Goal: Task Accomplishment & Management: Complete application form

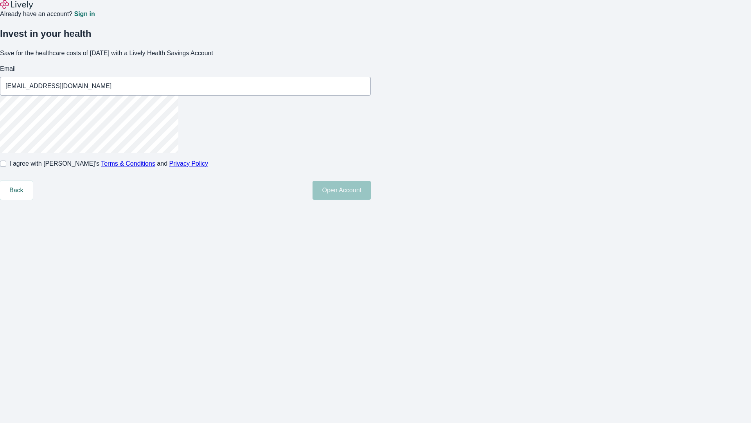
click at [6, 167] on input "I agree with Lively’s Terms & Conditions and Privacy Policy" at bounding box center [3, 163] width 6 height 6
checkbox input "true"
click at [371, 200] on button "Open Account" at bounding box center [342, 190] width 58 height 19
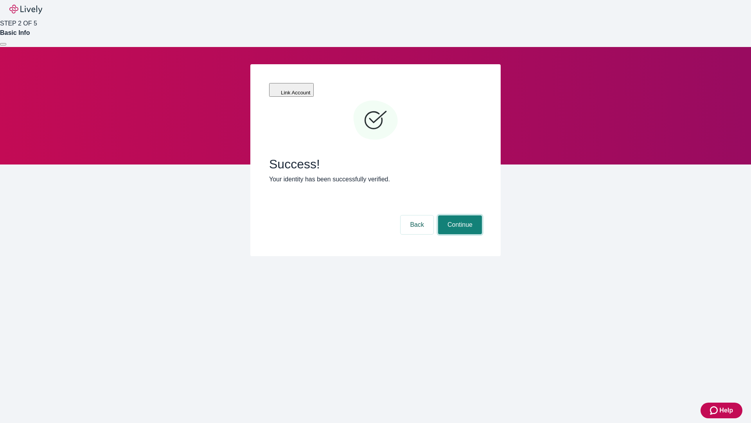
click at [459, 215] on button "Continue" at bounding box center [460, 224] width 44 height 19
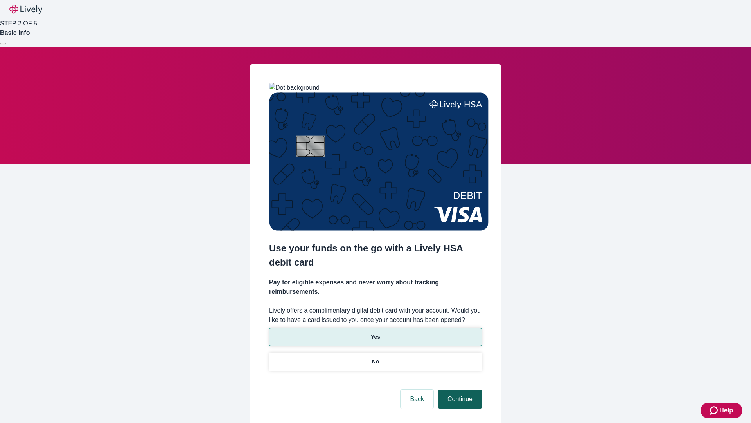
click at [375, 357] on p "No" at bounding box center [375, 361] width 7 height 8
click at [459, 389] on button "Continue" at bounding box center [460, 398] width 44 height 19
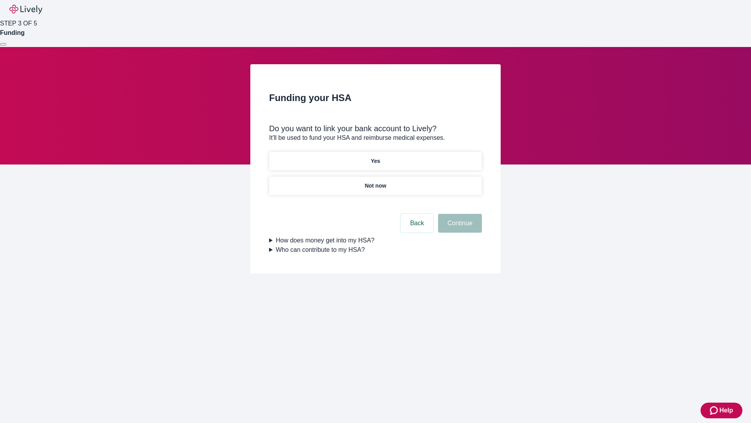
click at [375, 182] on p "Not now" at bounding box center [376, 186] width 22 height 8
click at [459, 228] on button "Continue" at bounding box center [460, 223] width 44 height 19
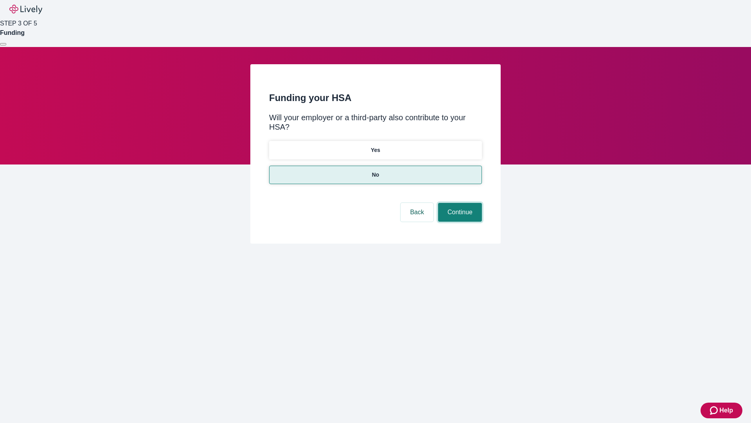
click at [459, 203] on button "Continue" at bounding box center [460, 212] width 44 height 19
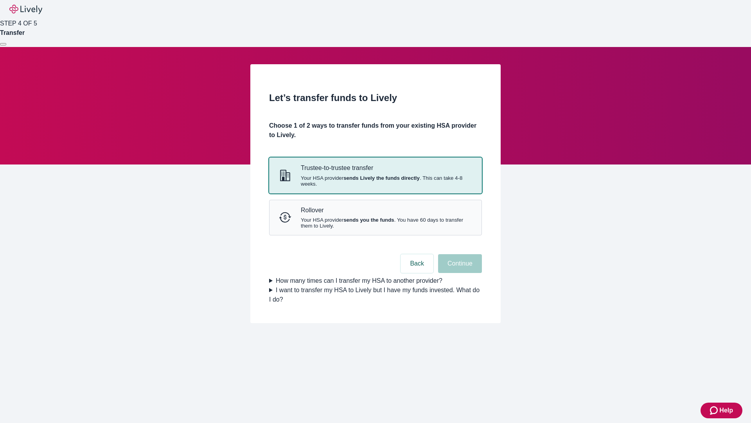
click at [375, 181] on strong "sends Lively the funds directly" at bounding box center [382, 178] width 76 height 6
click at [459, 273] on button "Continue" at bounding box center [460, 263] width 44 height 19
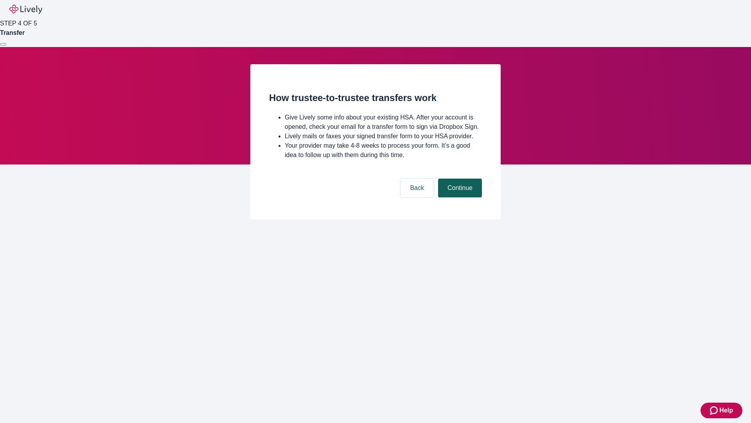
click at [459, 197] on button "Continue" at bounding box center [460, 187] width 44 height 19
